Goal: Task Accomplishment & Management: Complete application form

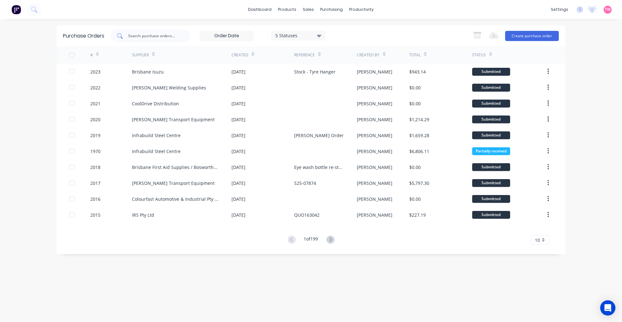
click at [172, 34] on input "text" at bounding box center [154, 36] width 53 height 6
type input "laser central"
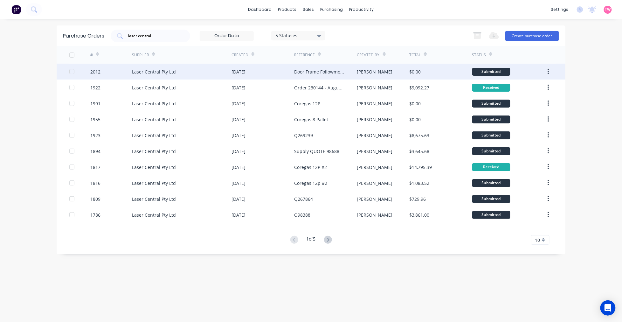
click at [125, 77] on div "2012" at bounding box center [111, 72] width 42 height 16
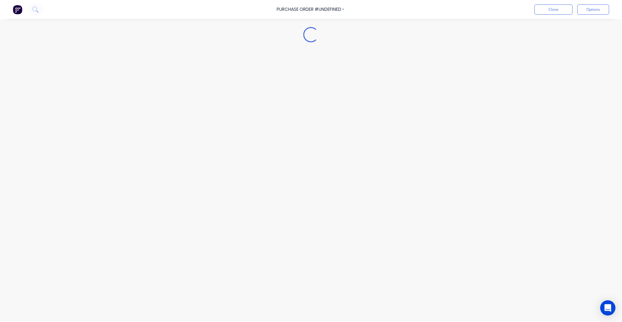
type textarea "x"
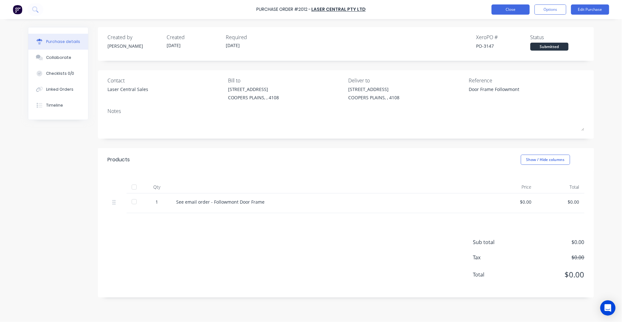
click at [516, 8] on button "Close" at bounding box center [511, 9] width 38 height 10
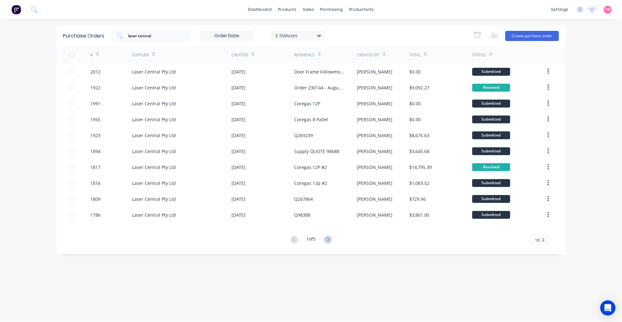
click at [67, 49] on div "Purchase Orders laser central 5 Statuses 5 Statuses Export to Excel (XLSX) Crea…" at bounding box center [311, 139] width 509 height 229
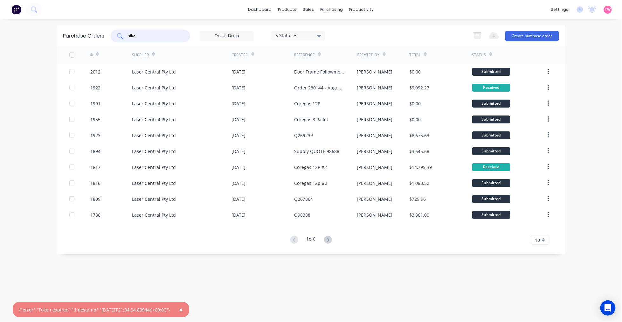
type input "sika"
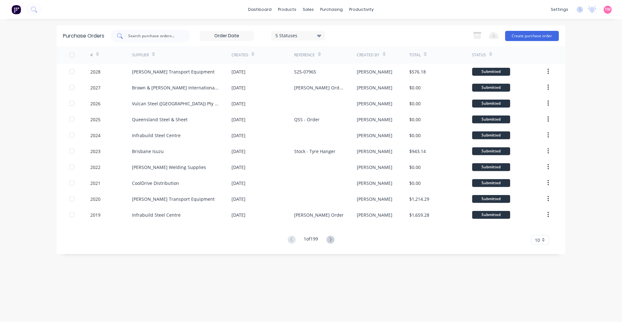
click at [149, 36] on input "text" at bounding box center [154, 36] width 53 height 6
type input "sika"
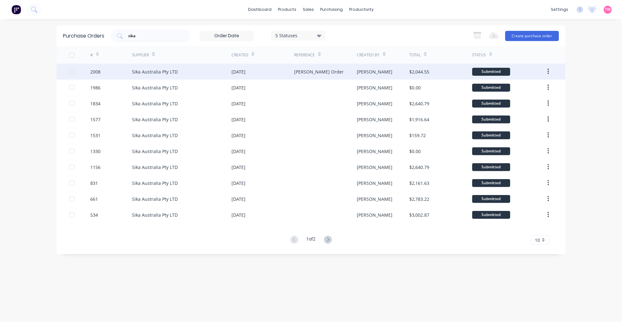
click at [141, 69] on div "Sika Australia Pty LTD" at bounding box center [155, 71] width 46 height 7
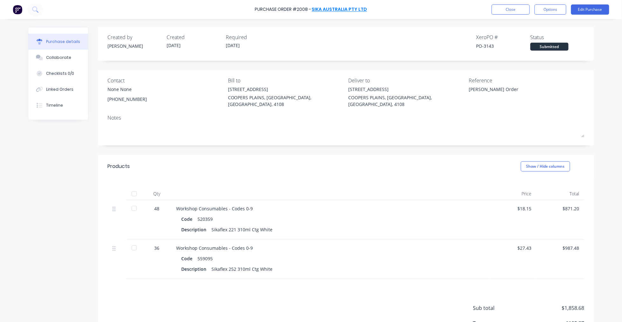
click at [336, 9] on link "Sika Australia Pty LTD" at bounding box center [339, 9] width 55 height 6
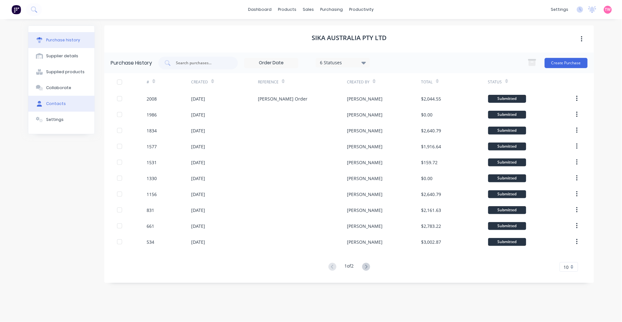
click at [59, 101] on div "Contacts" at bounding box center [56, 104] width 20 height 6
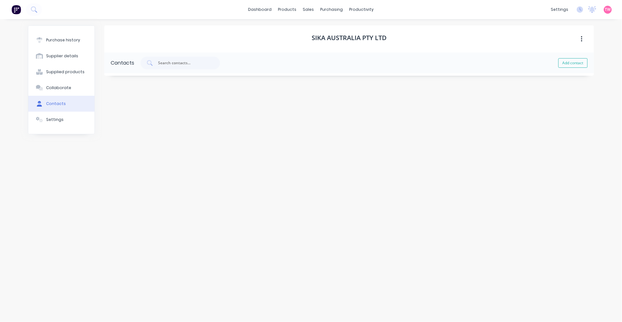
select select "AU"
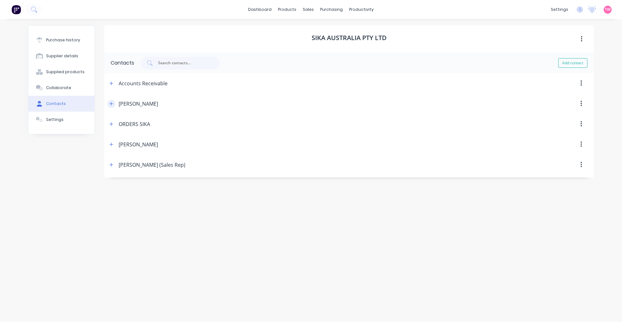
click at [112, 101] on icon "button" at bounding box center [111, 103] width 4 height 4
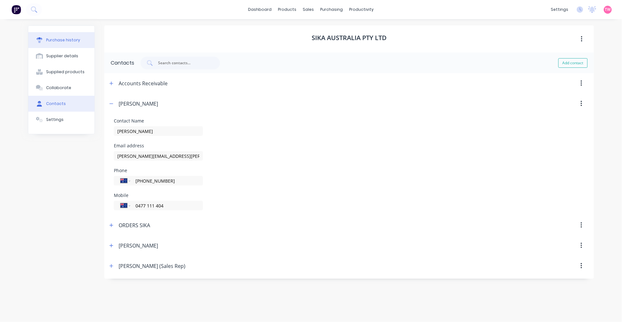
click at [62, 37] on button "Purchase history" at bounding box center [61, 40] width 66 height 16
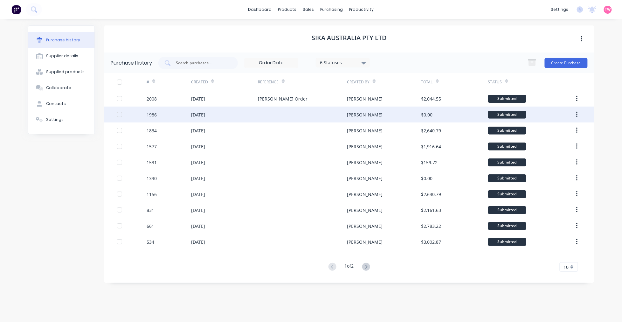
click at [174, 112] on div "1986" at bounding box center [169, 115] width 45 height 16
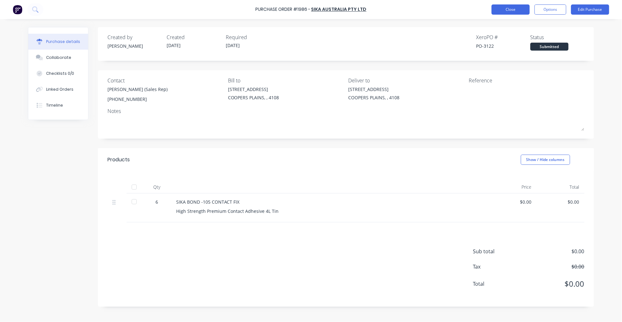
click at [503, 10] on button "Close" at bounding box center [511, 9] width 38 height 10
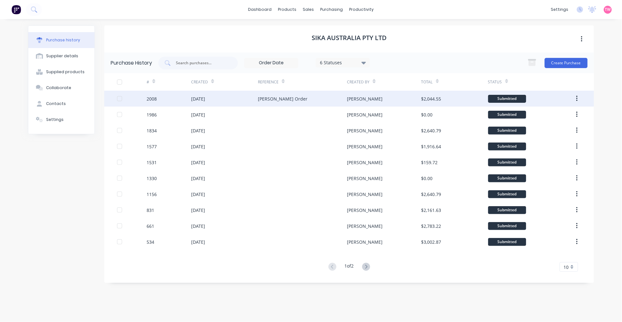
click at [171, 99] on div "2008" at bounding box center [169, 99] width 45 height 16
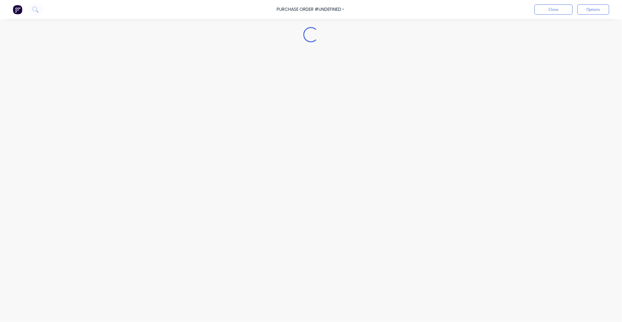
type textarea "x"
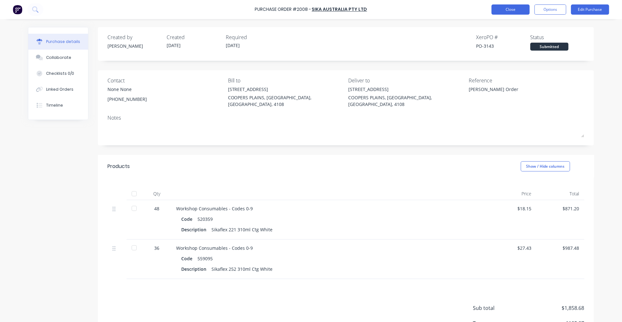
click at [513, 11] on button "Close" at bounding box center [511, 9] width 38 height 10
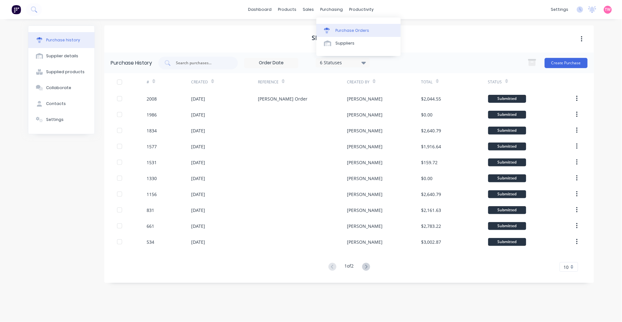
click at [349, 30] on div "Purchase Orders" at bounding box center [353, 31] width 34 height 6
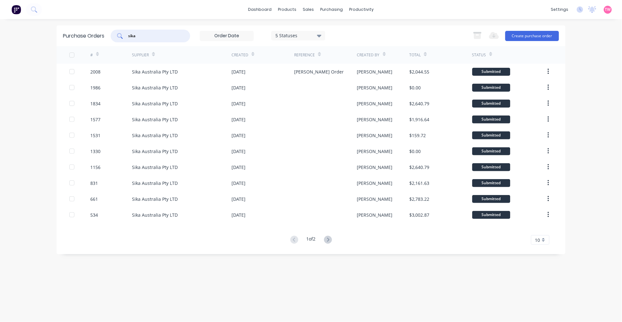
drag, startPoint x: 169, startPoint y: 33, endPoint x: 83, endPoint y: 37, distance: 86.6
click at [83, 37] on div "Purchase Orders sika 5 Statuses 5 Statuses Export to Excel (XLSX) Create purcha…" at bounding box center [311, 35] width 509 height 21
type input "colourfast"
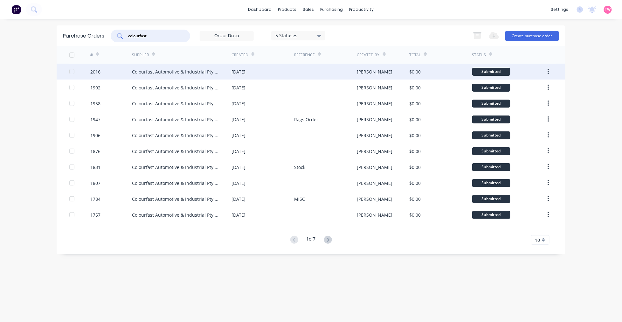
click at [125, 70] on div "2016" at bounding box center [111, 72] width 42 height 16
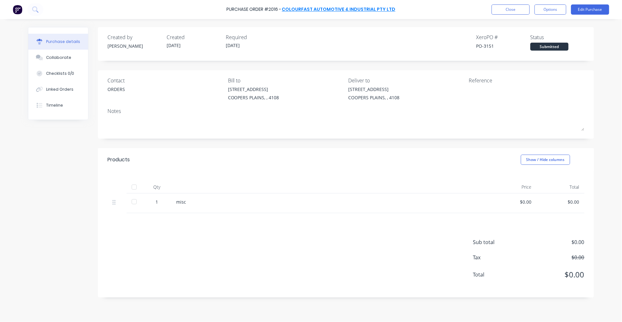
click at [343, 9] on link "Colourfast Automotive & Industrial Pty Ltd" at bounding box center [339, 9] width 114 height 6
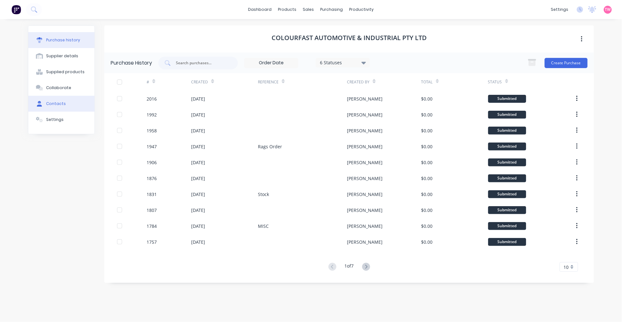
click at [63, 101] on div "Contacts" at bounding box center [56, 104] width 20 height 6
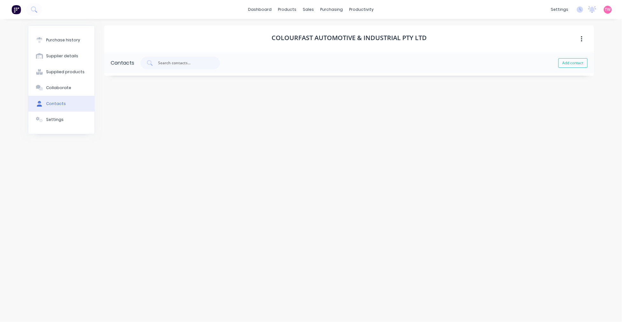
select select "AU"
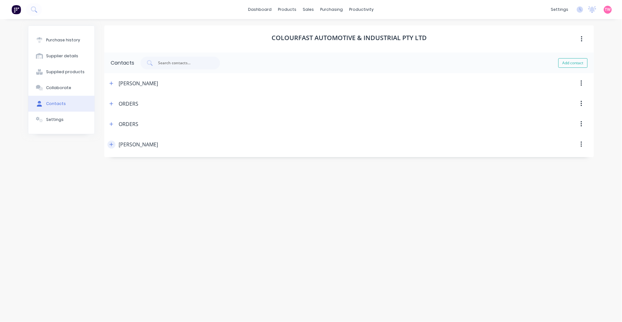
click at [110, 145] on icon "button" at bounding box center [111, 144] width 4 height 4
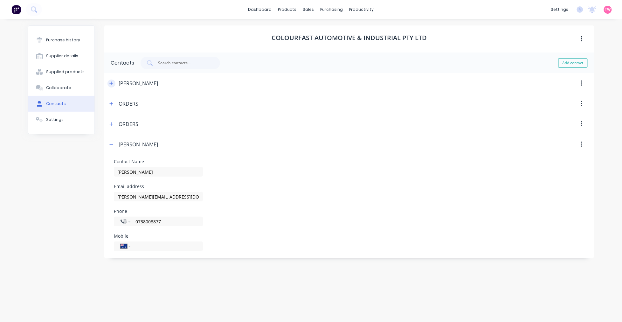
click at [113, 83] on icon "button" at bounding box center [111, 83] width 4 height 4
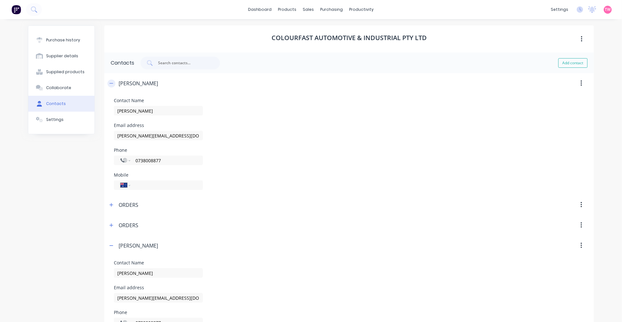
click at [110, 82] on icon "button" at bounding box center [111, 83] width 4 height 4
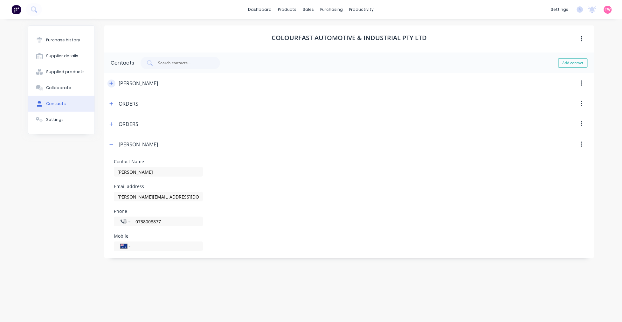
click at [111, 81] on icon "button" at bounding box center [111, 83] width 4 height 4
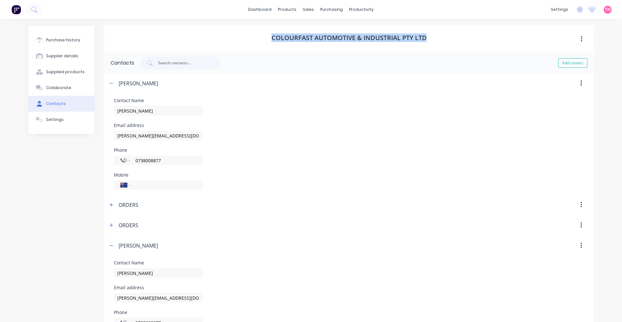
drag, startPoint x: 423, startPoint y: 36, endPoint x: 268, endPoint y: 36, distance: 155.3
click at [268, 36] on div "Colourfast Automotive & Industrial Pty Ltd" at bounding box center [349, 38] width 490 height 27
copy h1 "Colourfast Automotive & Industrial Pty Ltd"
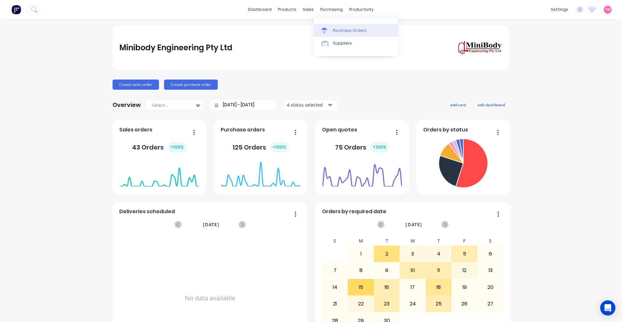
click at [343, 28] on div "Purchase Orders" at bounding box center [350, 31] width 34 height 6
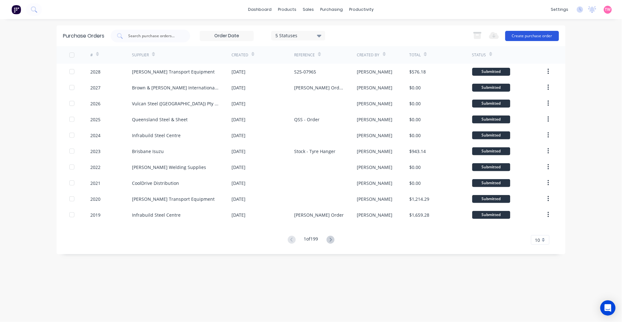
click at [540, 34] on button "Create purchase order" at bounding box center [533, 36] width 54 height 10
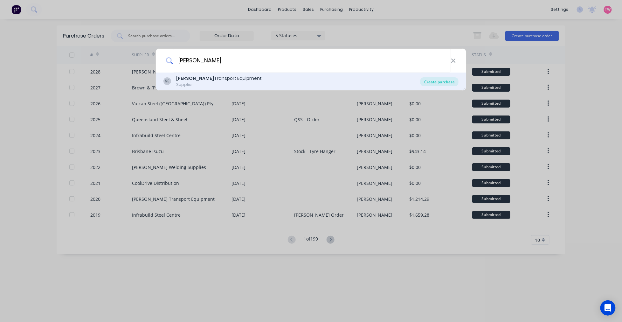
type input "[PERSON_NAME]"
click at [438, 78] on div "Create purchase" at bounding box center [440, 81] width 38 height 9
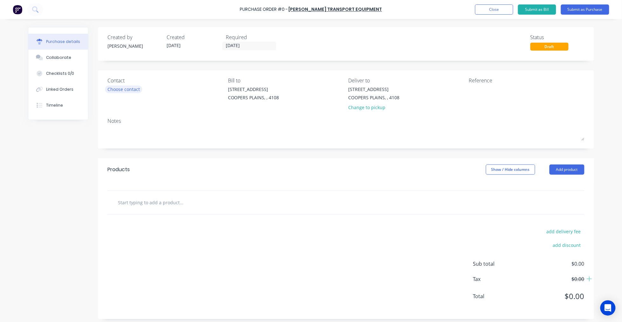
click at [128, 90] on div "Choose contact" at bounding box center [124, 89] width 32 height 7
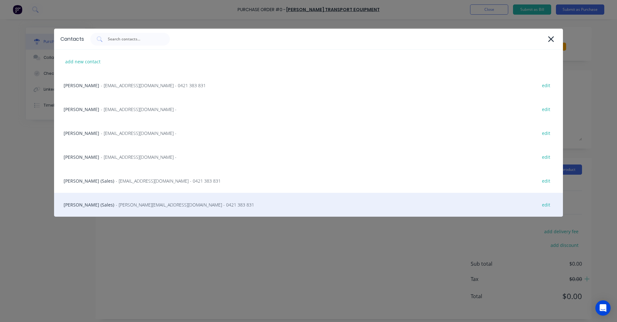
click at [85, 200] on div "Steve Erfurth (Sales) - stevee@ste.com.au - 0421 383 831 edit" at bounding box center [308, 205] width 509 height 24
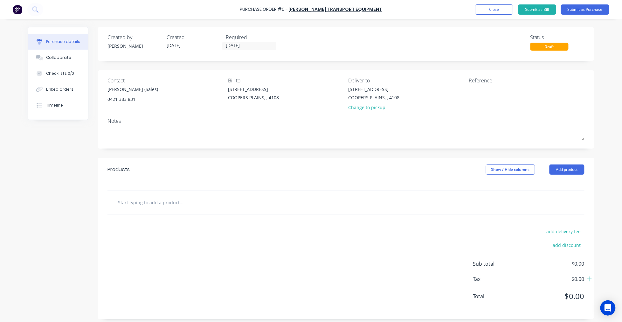
click at [175, 209] on div at bounding box center [346, 202] width 477 height 23
click at [169, 206] on input "text" at bounding box center [181, 202] width 127 height 13
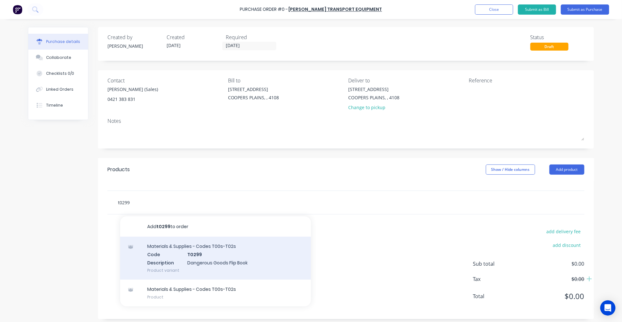
type input "t0299"
click at [231, 258] on div "Materials & Supplies - Codes T00s-T02s Code T0299 Description Dangerous Goods F…" at bounding box center [215, 258] width 191 height 43
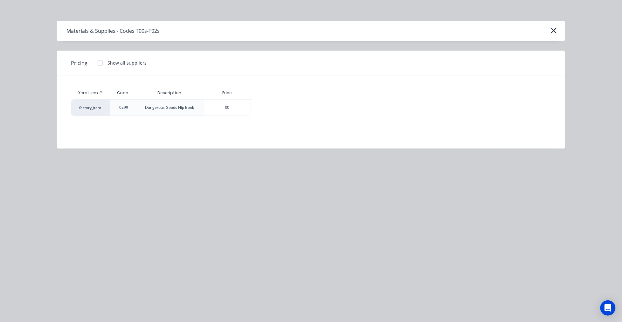
click at [101, 59] on div at bounding box center [100, 63] width 13 height 13
click at [269, 104] on div "$110.39" at bounding box center [273, 108] width 44 height 16
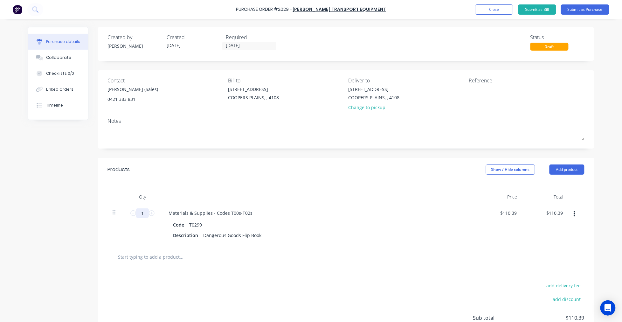
click at [143, 211] on input "1" at bounding box center [142, 213] width 13 height 10
type input "11"
type input "$1,214.29"
type input "110"
type input "$12,142.90"
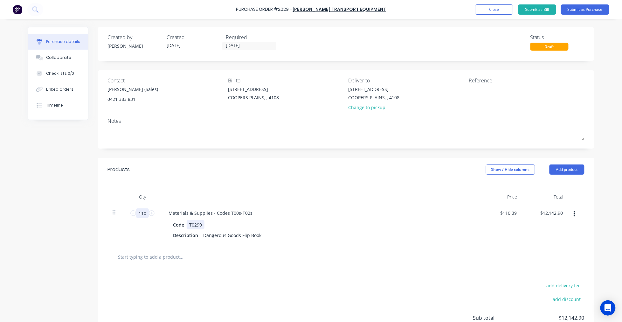
type input "11"
type input "$1,214.29"
type input "1"
type input "$110.39"
type input "10"
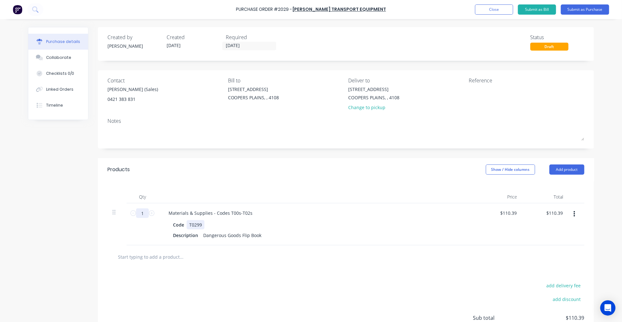
type input "$1,103.90"
type input "10"
click at [490, 95] on textarea at bounding box center [509, 93] width 80 height 14
type textarea "dangerous goods flip book"
type textarea "x"
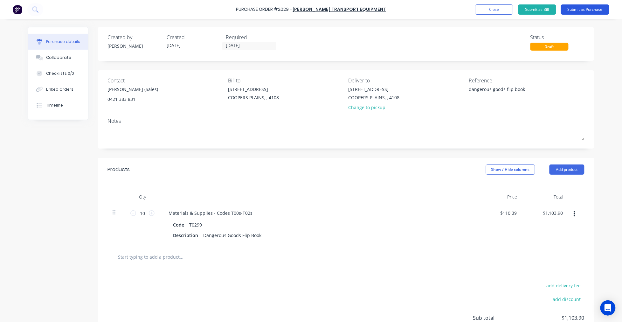
type textarea "dangerous goods flip book"
click at [593, 8] on button "Submit as Purchase" at bounding box center [585, 9] width 48 height 10
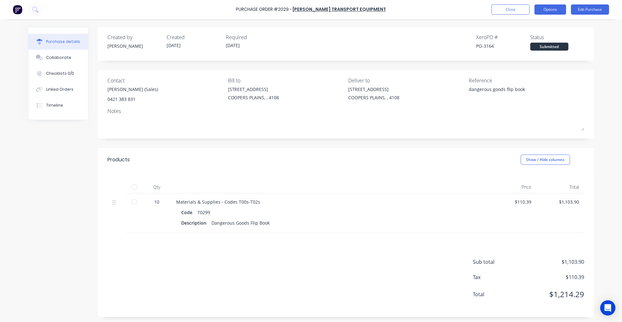
click at [561, 9] on button "Options" at bounding box center [551, 9] width 32 height 10
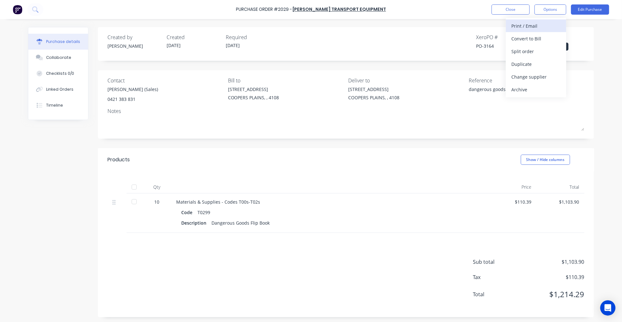
click at [545, 20] on button "Print / Email" at bounding box center [536, 25] width 60 height 13
click at [534, 36] on div "With pricing" at bounding box center [536, 38] width 49 height 9
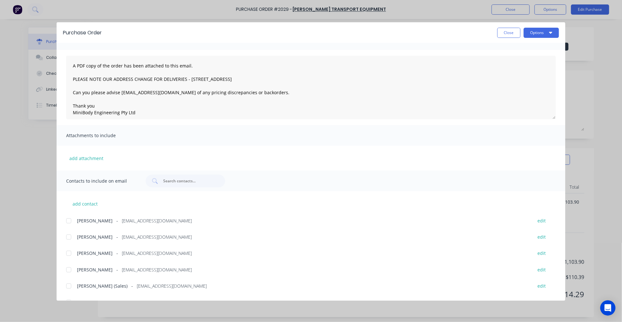
scroll to position [27, 0]
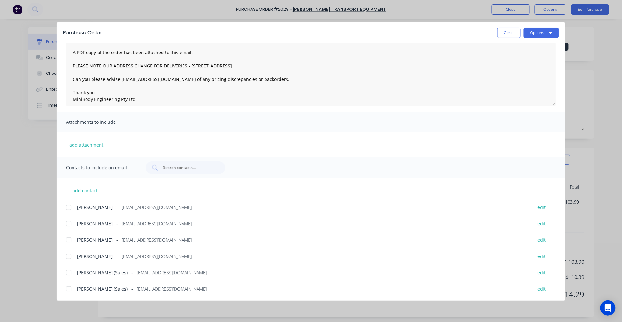
click at [66, 288] on div at bounding box center [68, 289] width 13 height 13
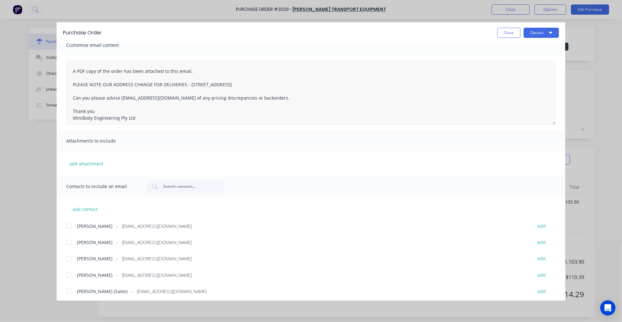
scroll to position [0, 0]
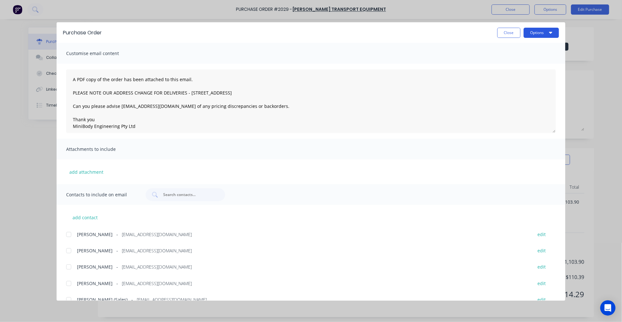
click at [540, 31] on button "Options" at bounding box center [541, 33] width 35 height 10
click at [519, 72] on div "Email" at bounding box center [529, 74] width 49 height 9
type textarea "x"
